Goal: Information Seeking & Learning: Learn about a topic

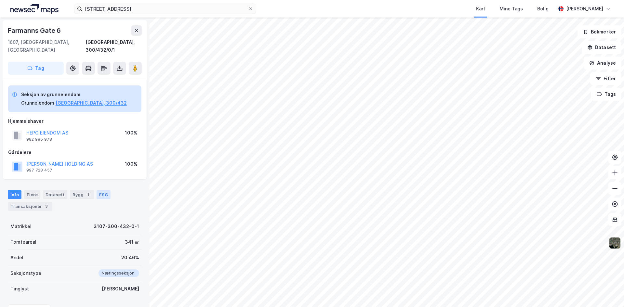
click at [100, 190] on div "ESG" at bounding box center [103, 194] width 14 height 9
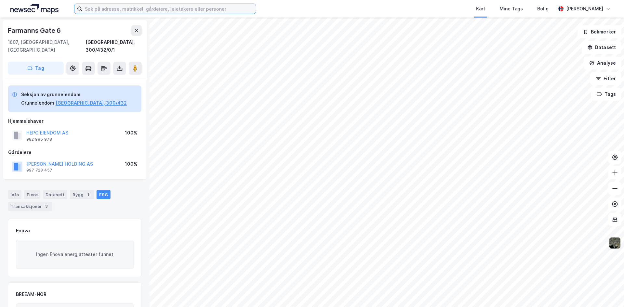
click at [126, 9] on input at bounding box center [168, 9] width 173 height 10
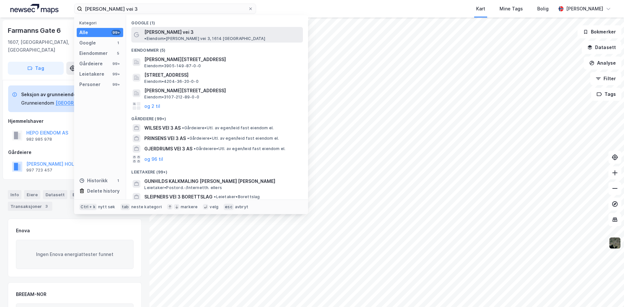
click at [175, 36] on div "Gunhilds vei 3 • Eiendom • Gunhilds vei 3, 1614 Fredrikstad" at bounding box center [216, 35] width 171 height 16
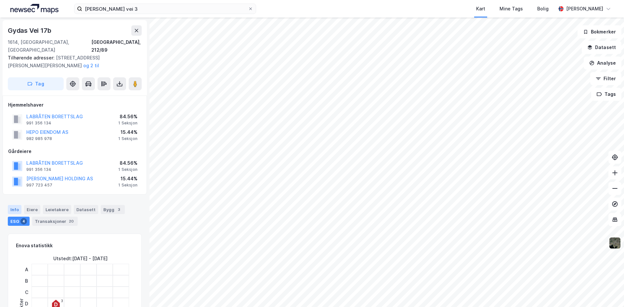
click at [13, 205] on div "Info" at bounding box center [15, 209] width 14 height 9
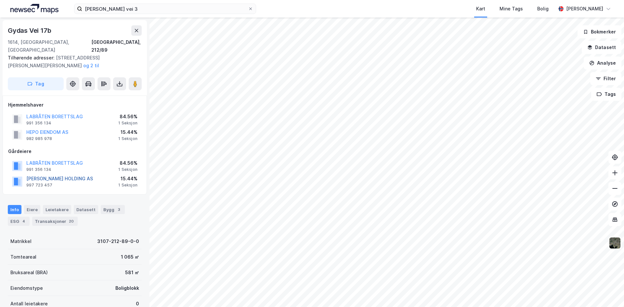
click at [0, 0] on button "[PERSON_NAME] HOLDING AS" at bounding box center [0, 0] width 0 height 0
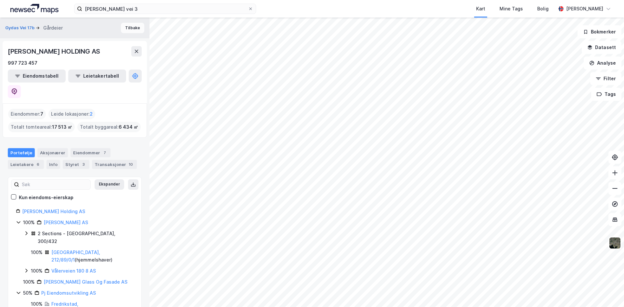
click at [130, 27] on button "Tilbake" at bounding box center [132, 28] width 23 height 10
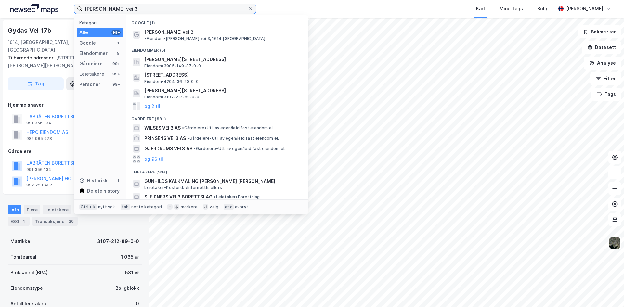
drag, startPoint x: 132, startPoint y: 6, endPoint x: 20, endPoint y: 8, distance: 111.7
click at [32, 10] on div "Gunhilds vei 3 Kategori Alle 99+ Google 1 Eiendommer 5 Gårdeiere 99+ Leietakere…" at bounding box center [312, 9] width 624 height 18
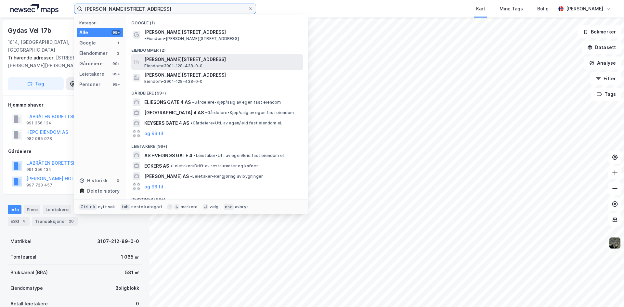
type input "Arne Beckers gate 4"
click at [168, 57] on span "Arne Beckers gate 4A, 3188, HORTEN, HORTEN" at bounding box center [222, 60] width 156 height 8
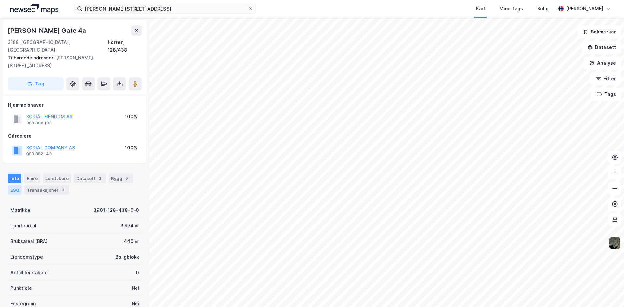
click at [14, 185] on div "ESG" at bounding box center [15, 189] width 14 height 9
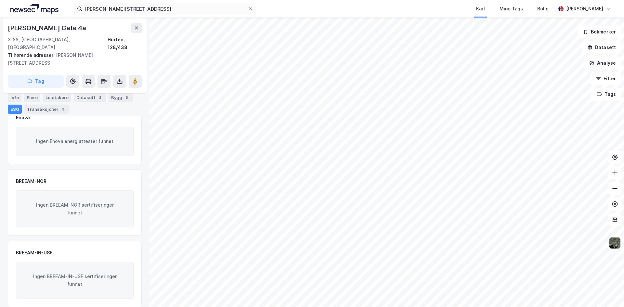
scroll to position [32, 0]
